Goal: Navigation & Orientation: Find specific page/section

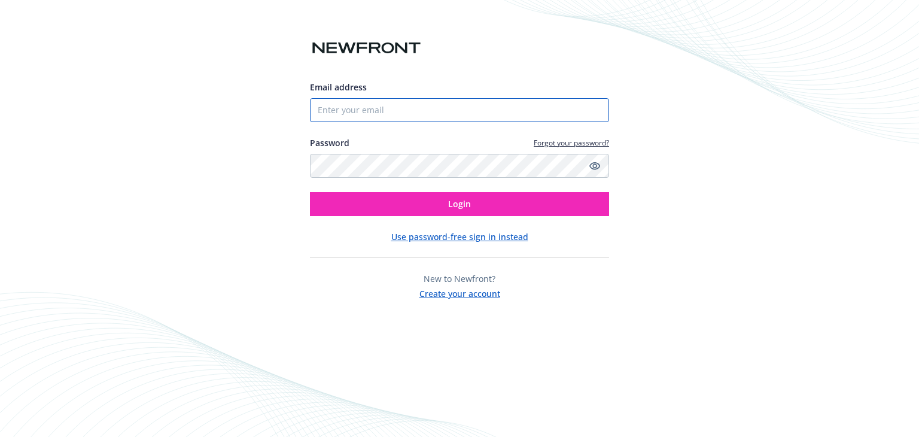
click at [403, 112] on input "Email address" at bounding box center [459, 110] width 299 height 24
type input "[EMAIL_ADDRESS][DOMAIN_NAME]"
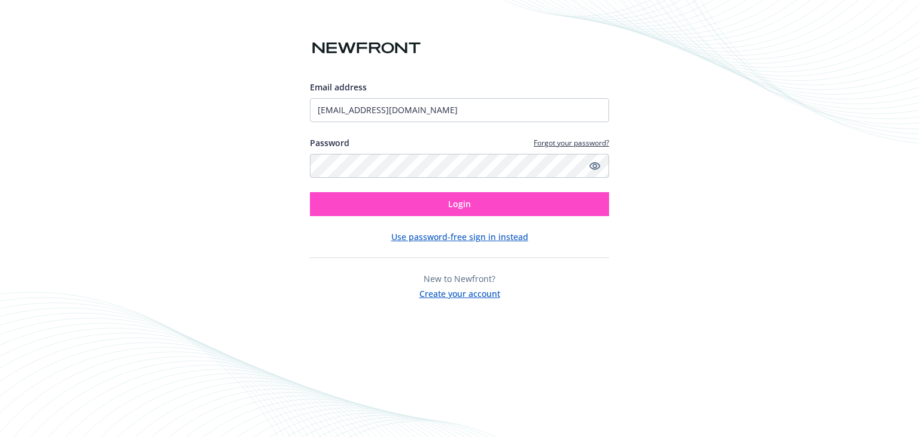
click at [467, 199] on span "Login" at bounding box center [459, 203] width 23 height 11
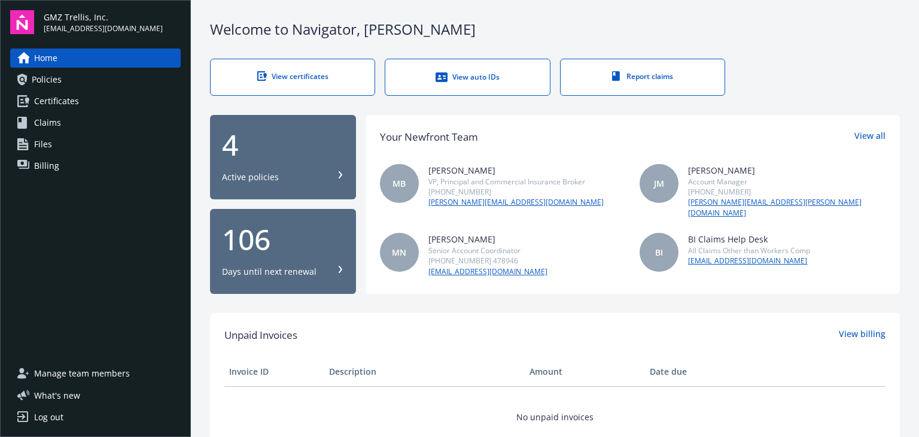
click at [113, 79] on link "Policies" at bounding box center [95, 79] width 171 height 19
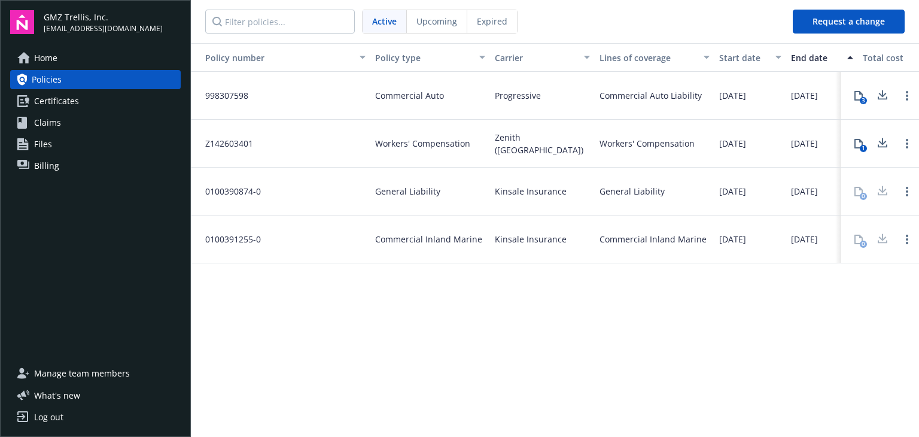
click at [766, 99] on div "06/02/2025" at bounding box center [751, 96] width 72 height 48
click at [308, 60] on div "Policy number" at bounding box center [274, 57] width 157 height 13
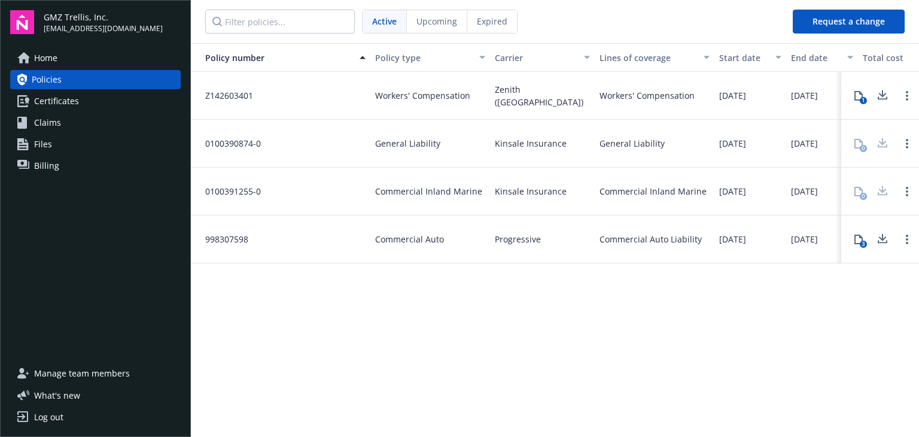
click at [268, 99] on div "Z142603401" at bounding box center [281, 96] width 180 height 48
click at [417, 92] on span "Workers' Compensation" at bounding box center [422, 95] width 95 height 13
click at [117, 60] on link "Home" at bounding box center [95, 57] width 171 height 19
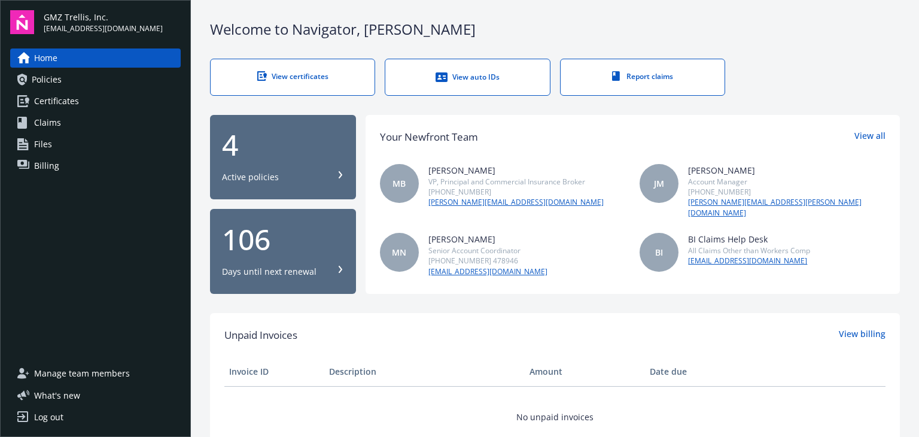
click at [468, 75] on div "View auto IDs" at bounding box center [467, 77] width 116 height 12
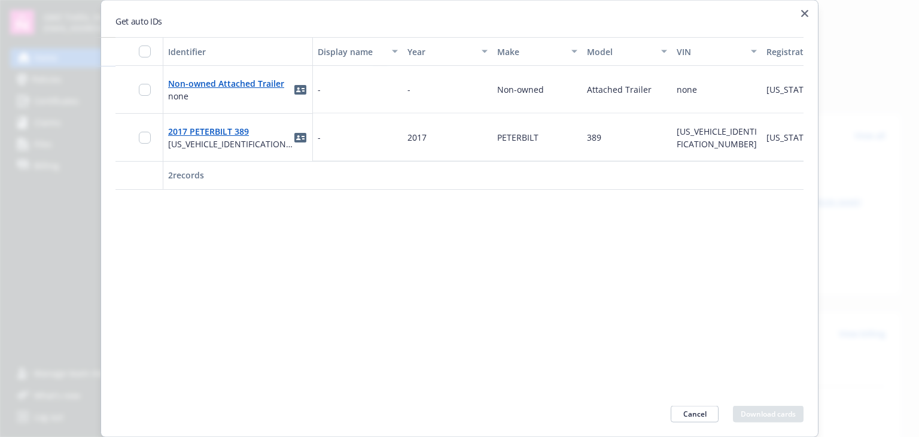
click at [58, 72] on div at bounding box center [459, 218] width 919 height 437
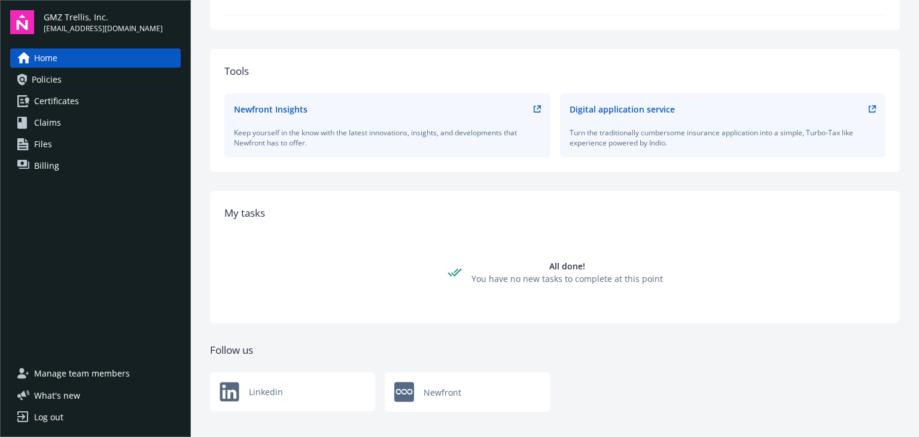
scroll to position [432, 0]
click at [41, 84] on span "Policies" at bounding box center [47, 79] width 30 height 19
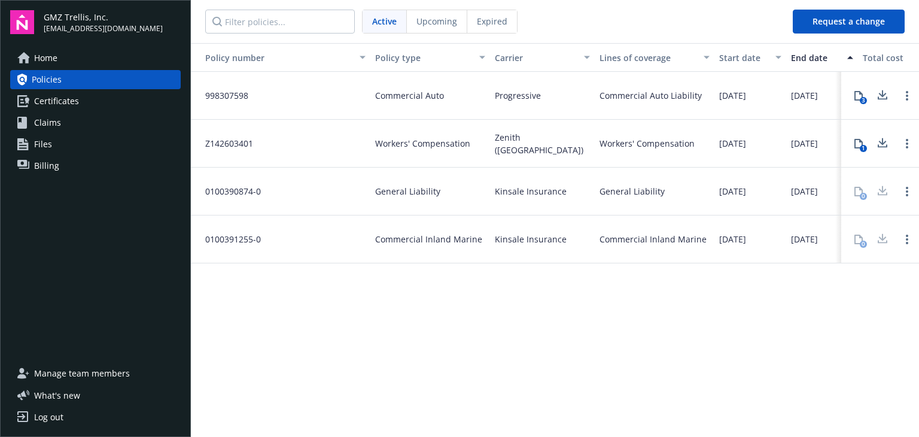
click at [49, 98] on span "Certificates" at bounding box center [56, 101] width 45 height 19
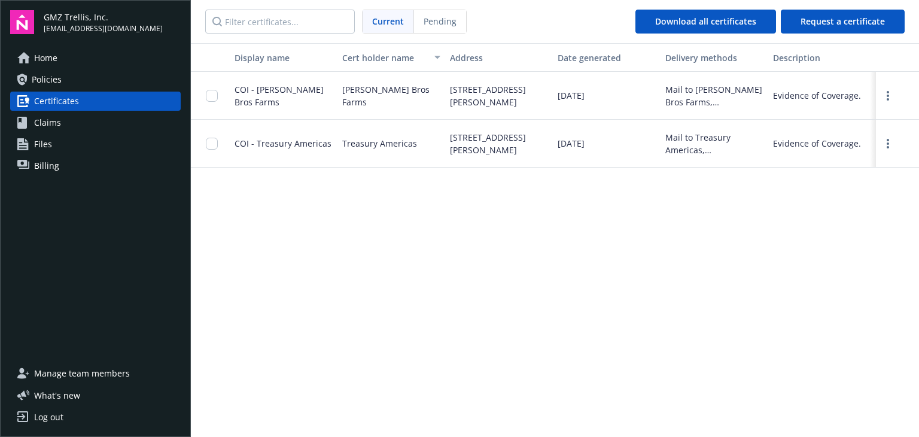
click at [65, 122] on link "Claims" at bounding box center [95, 122] width 171 height 19
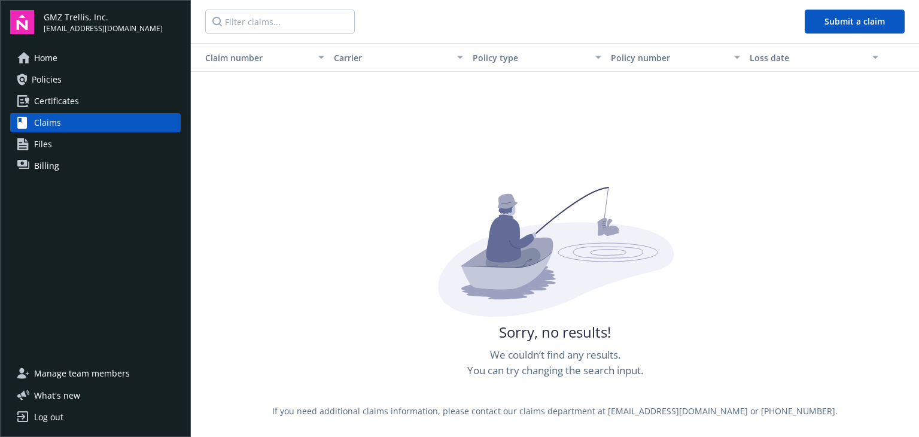
click at [65, 139] on link "Files" at bounding box center [95, 144] width 171 height 19
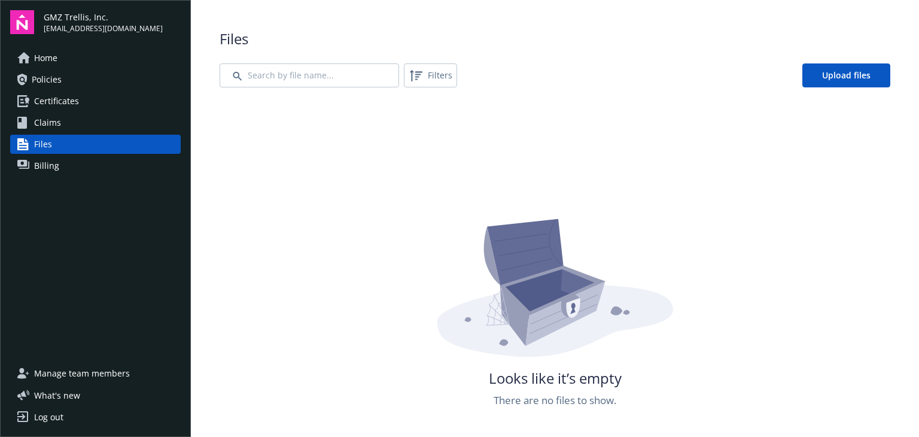
click at [65, 165] on link "Billing" at bounding box center [95, 165] width 171 height 19
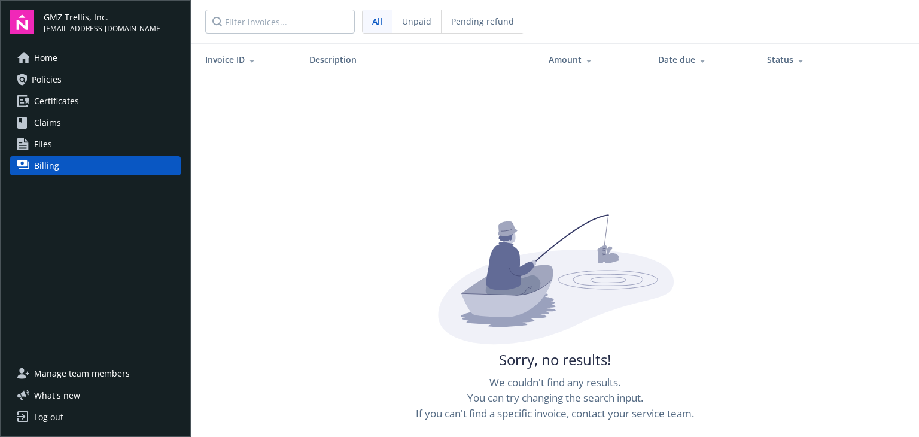
click at [82, 29] on span "[EMAIL_ADDRESS][DOMAIN_NAME]" at bounding box center [103, 28] width 119 height 11
click at [40, 56] on span "Home" at bounding box center [45, 57] width 23 height 19
click div "4 Active policies"
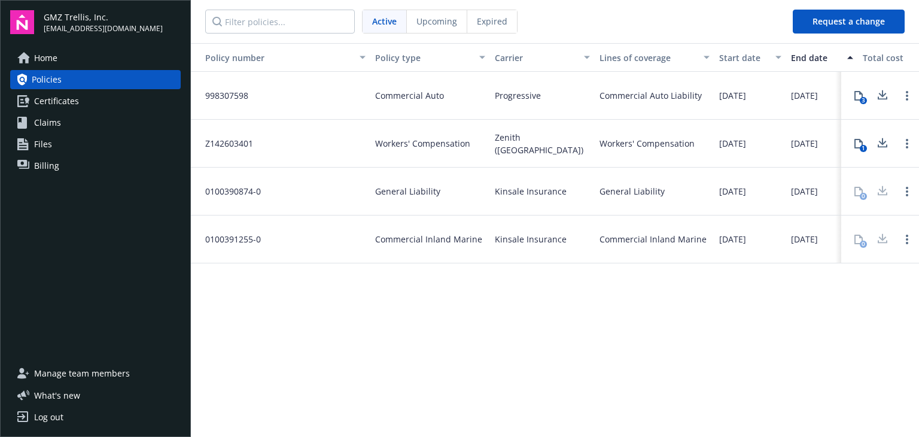
click at [859, 96] on icon at bounding box center [859, 96] width 10 height 10
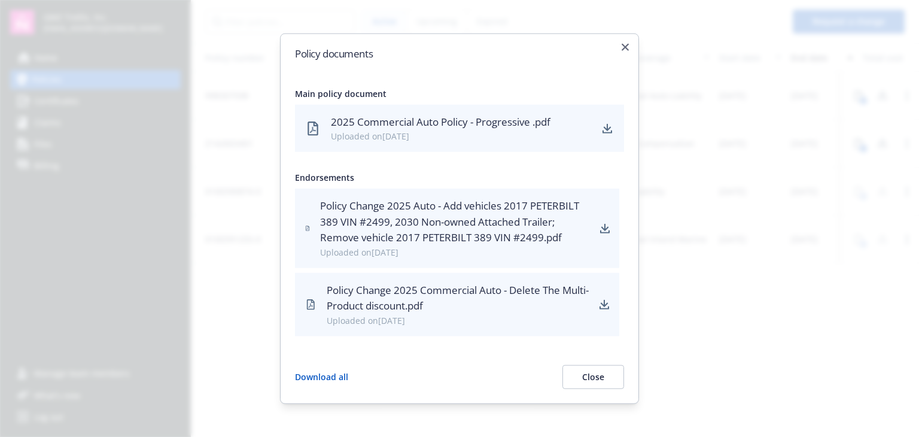
click at [712, 263] on div at bounding box center [459, 218] width 919 height 437
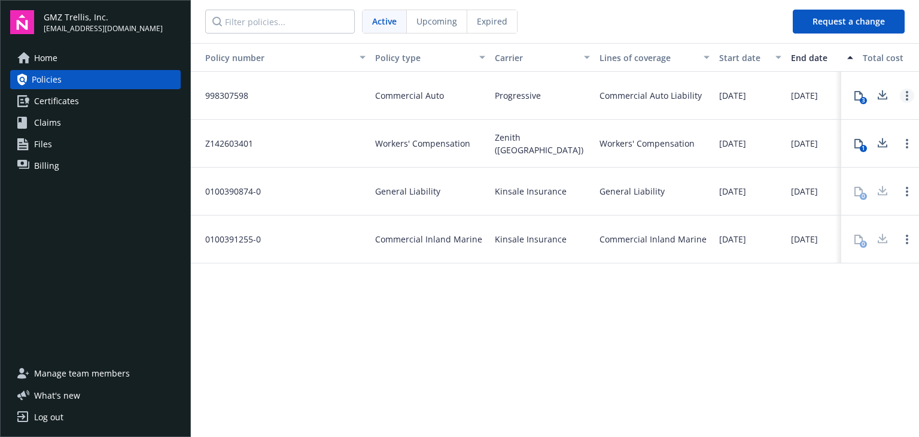
click at [909, 96] on link "Open options" at bounding box center [907, 96] width 14 height 14
click at [433, 371] on div "Policy number Policy type Carrier Lines of coverage Start date End date Total c…" at bounding box center [555, 239] width 729 height 392
click at [102, 60] on link "Home" at bounding box center [95, 57] width 171 height 19
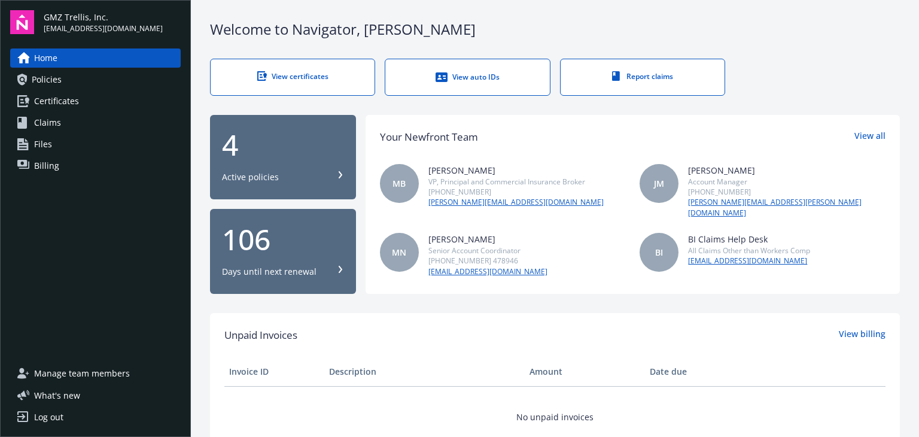
click at [718, 202] on link "[PERSON_NAME][EMAIL_ADDRESS][PERSON_NAME][DOMAIN_NAME]" at bounding box center [787, 208] width 198 height 22
